Goal: Information Seeking & Learning: Learn about a topic

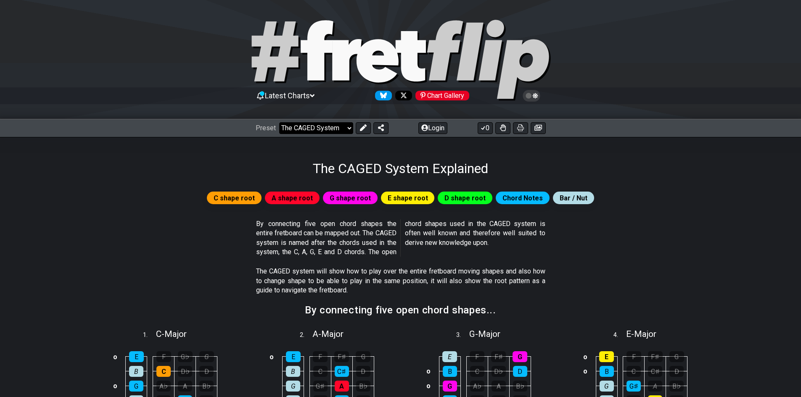
click at [312, 129] on select "Welcome to #fretflip! Initial Preset Custom Preset Minor Pentatonic Major Penta…" at bounding box center [316, 128] width 74 height 12
click at [279, 122] on select "Welcome to #fretflip! Initial Preset Custom Preset Minor Pentatonic Major Penta…" at bounding box center [316, 128] width 74 height 12
select select "/3nps-caged-shapes"
select select "A"
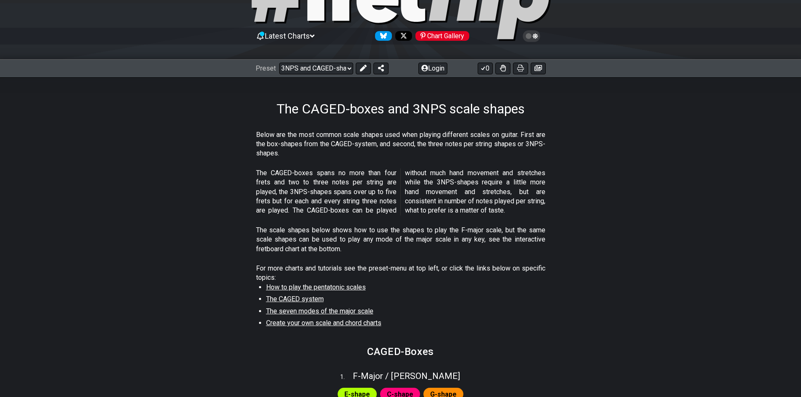
scroll to position [42, 0]
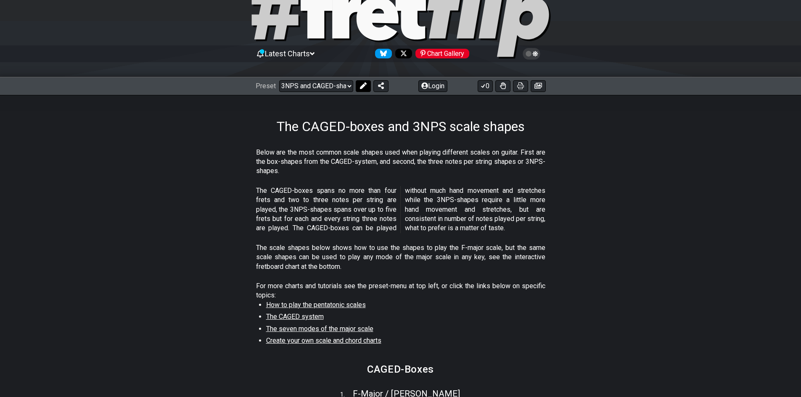
click at [370, 88] on button at bounding box center [363, 86] width 15 height 12
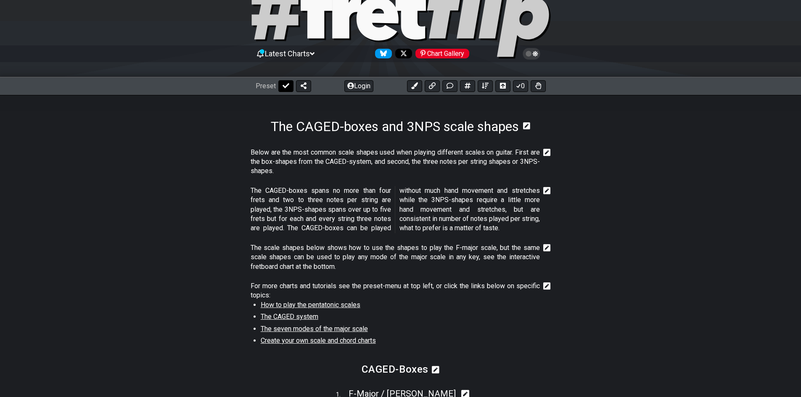
click at [290, 84] on button at bounding box center [285, 86] width 15 height 12
select select "/3nps-caged-shapes"
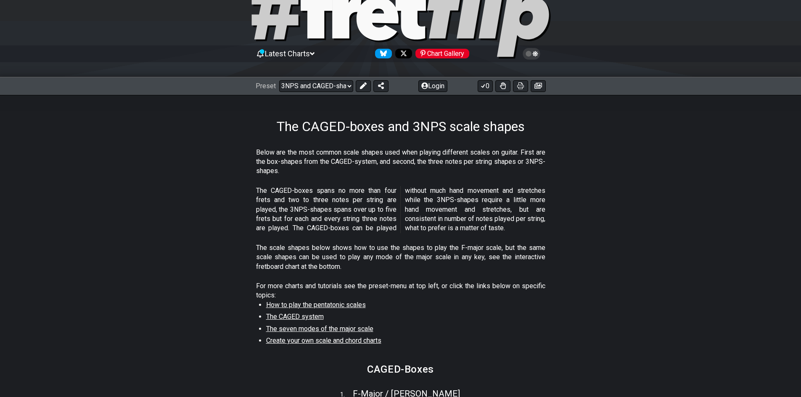
click at [355, 79] on div "Preset Welcome to #fretflip! Initial Preset Custom Preset Minor Pentatonic Majo…" at bounding box center [400, 86] width 801 height 19
click at [360, 85] on icon at bounding box center [363, 85] width 7 height 7
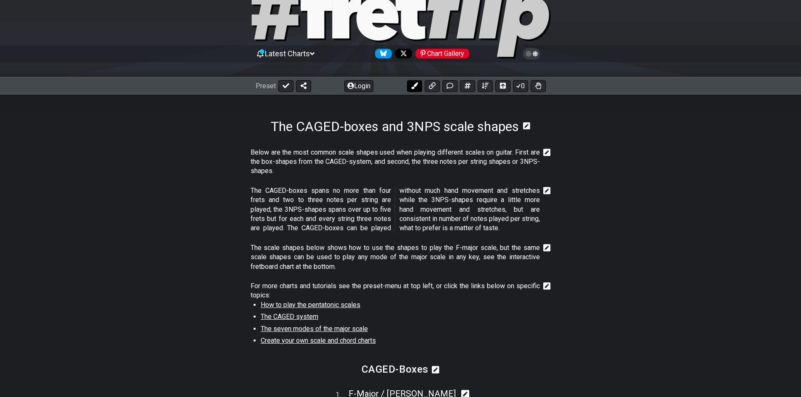
click at [410, 84] on button at bounding box center [414, 86] width 15 height 12
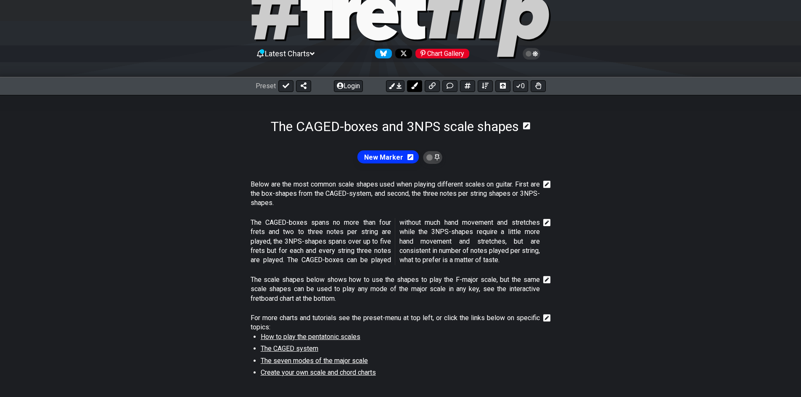
click at [413, 87] on icon at bounding box center [414, 85] width 7 height 7
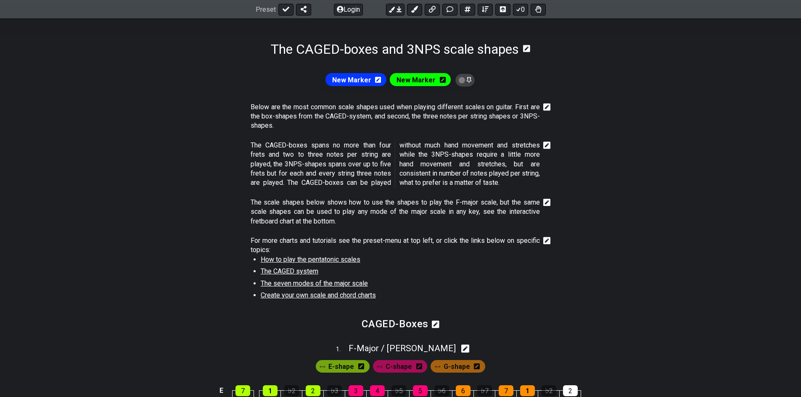
scroll to position [336, 0]
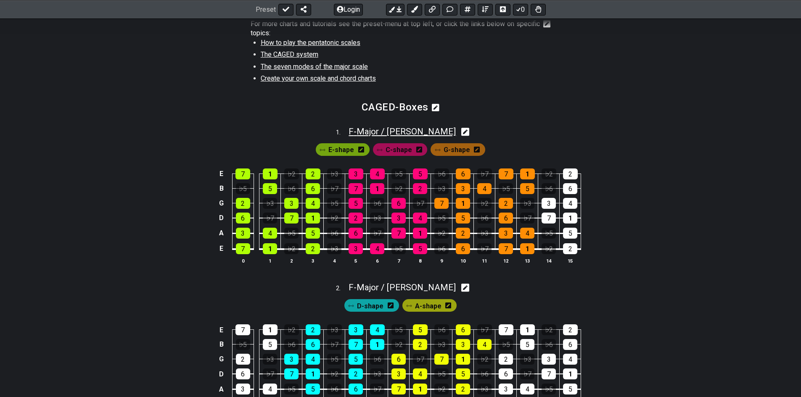
click at [374, 130] on span "F - Major / Ionian" at bounding box center [402, 132] width 107 height 10
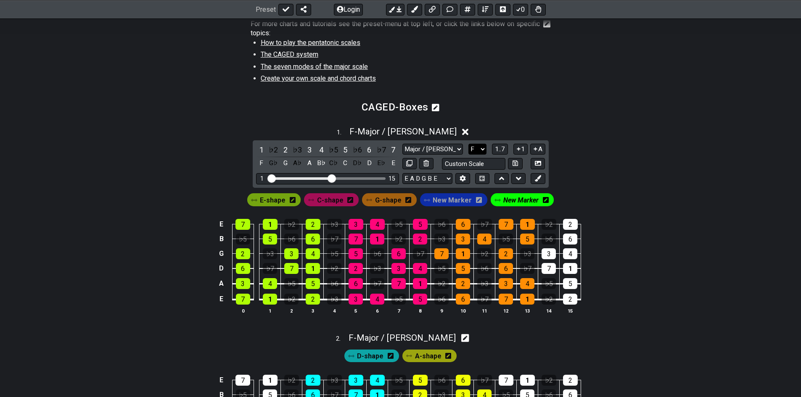
click at [474, 149] on select "A♭ A A♯ B♭ B C C♯ D♭ D D♯ E♭ E F F♯ G♭ G G♯" at bounding box center [477, 149] width 18 height 11
select select "C"
click at [468, 144] on select "A♭ A A♯ B♭ B C C♯ D♭ D D♯ E♭ E F F♯ G♭ G G♯" at bounding box center [477, 149] width 18 height 11
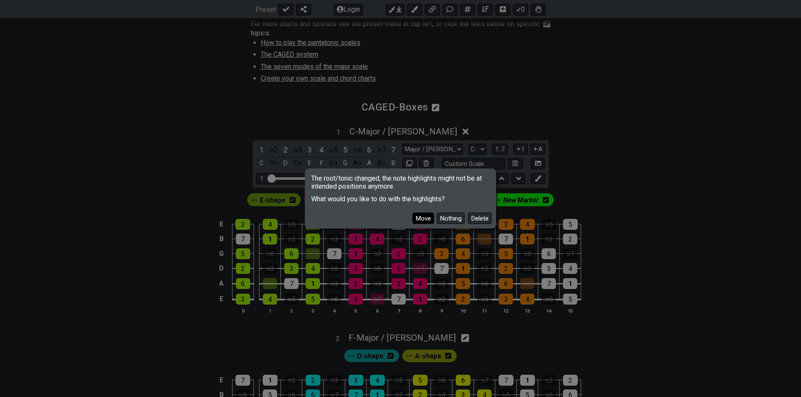
click at [421, 220] on button "Move" at bounding box center [423, 218] width 21 height 11
